Goal: Task Accomplishment & Management: Manage account settings

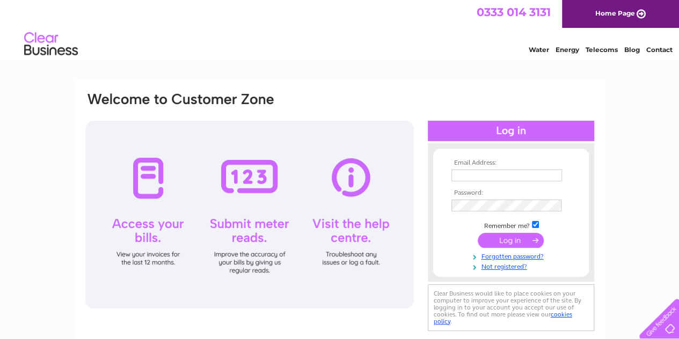
click at [481, 177] on input "text" at bounding box center [506, 176] width 111 height 12
type input "mansefield767@yahoo.co.uk"
click at [512, 237] on input "submit" at bounding box center [511, 240] width 66 height 15
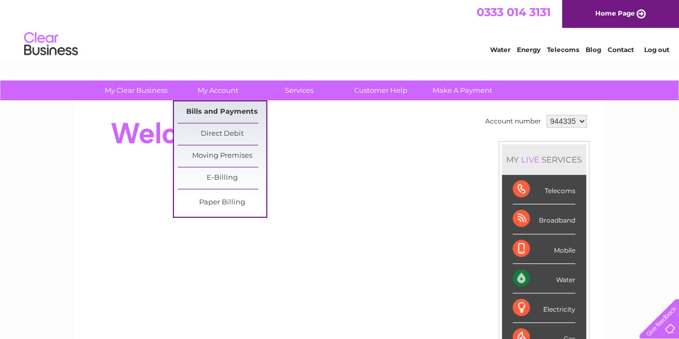
click at [221, 112] on link "Bills and Payments" at bounding box center [222, 111] width 89 height 21
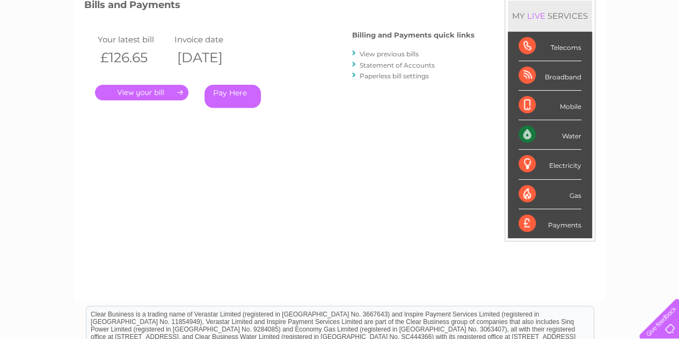
scroll to position [161, 0]
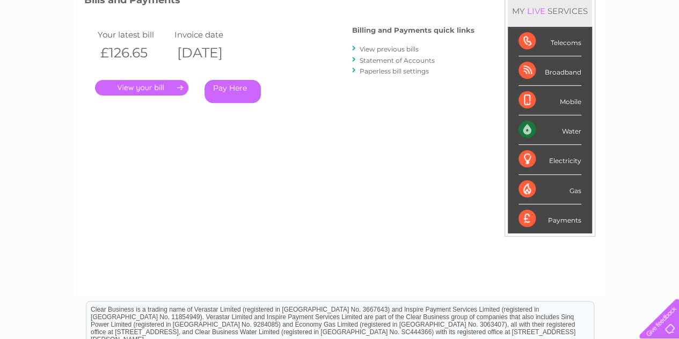
click at [136, 86] on link "." at bounding box center [141, 88] width 93 height 16
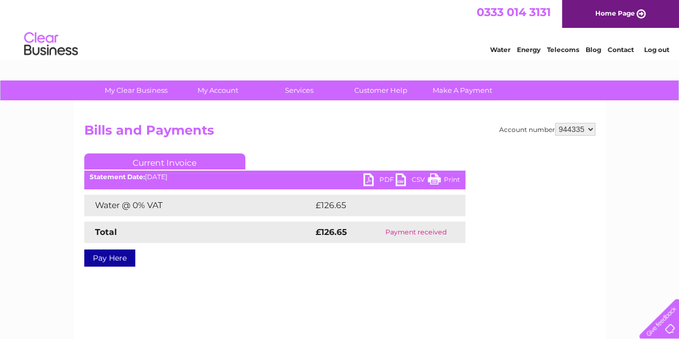
click at [369, 181] on link "PDF" at bounding box center [379, 181] width 32 height 16
